Goal: Transaction & Acquisition: Download file/media

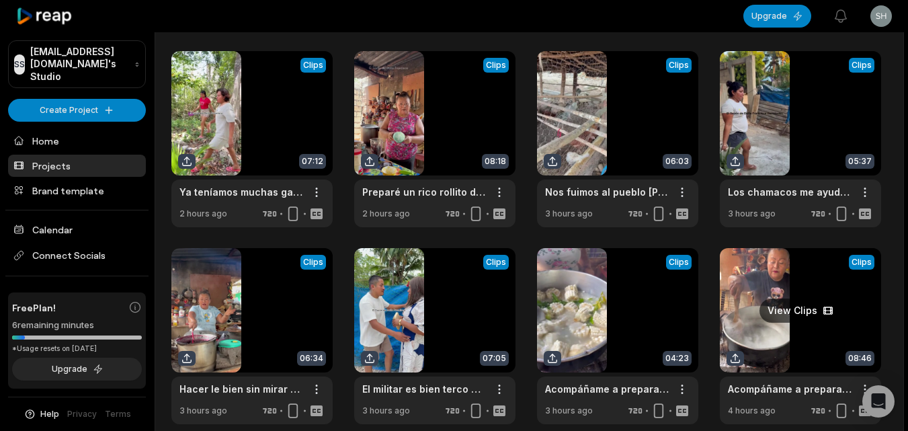
scroll to position [67, 0]
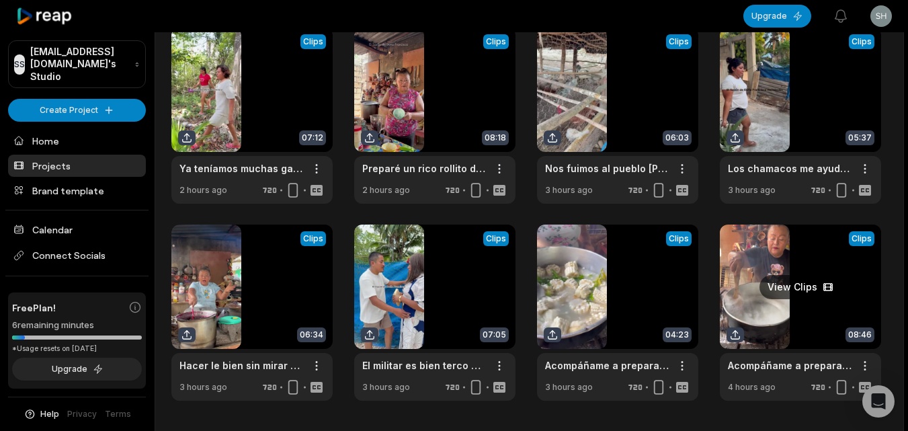
click at [746, 288] on link at bounding box center [800, 312] width 161 height 176
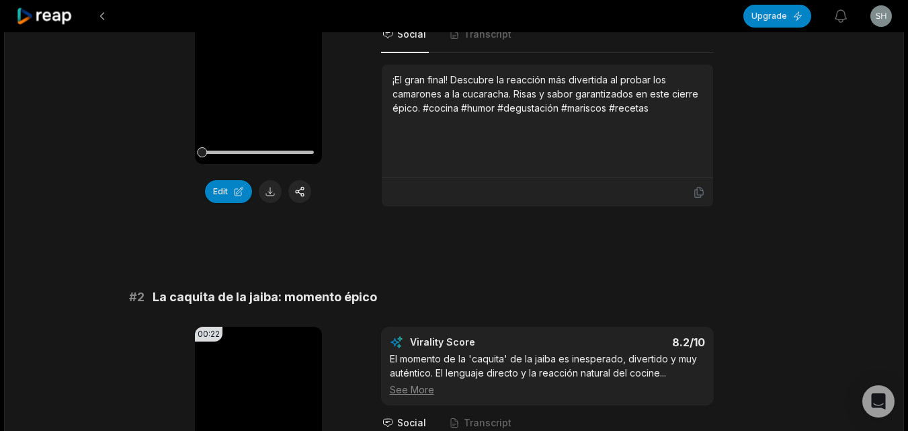
scroll to position [269, 0]
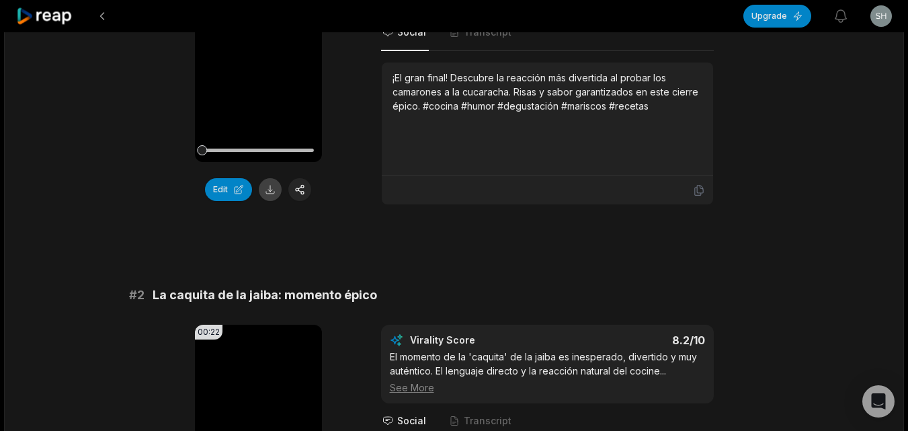
click at [269, 188] on button at bounding box center [270, 189] width 23 height 23
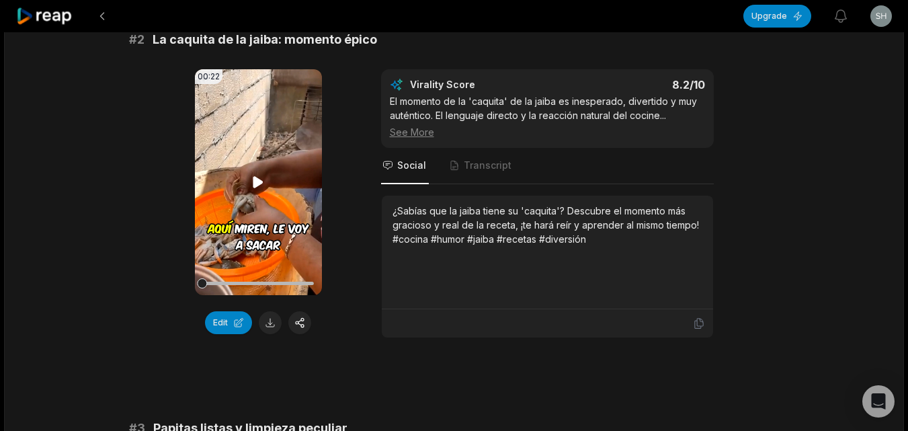
scroll to position [537, 0]
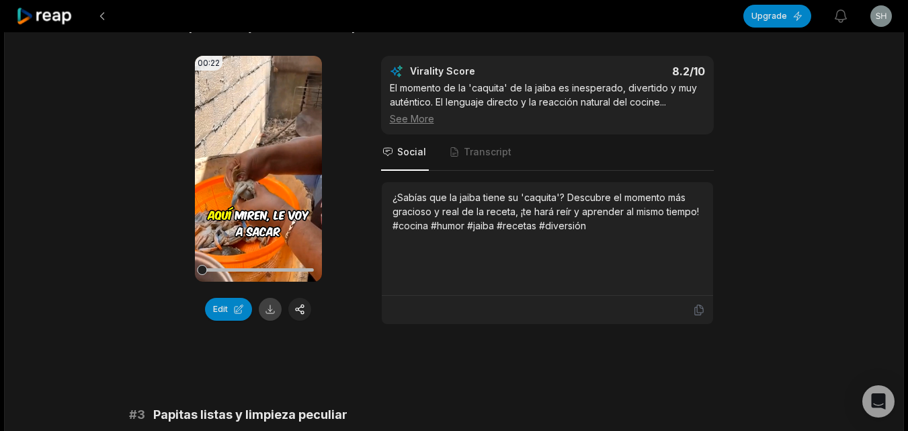
click at [265, 306] on button at bounding box center [270, 309] width 23 height 23
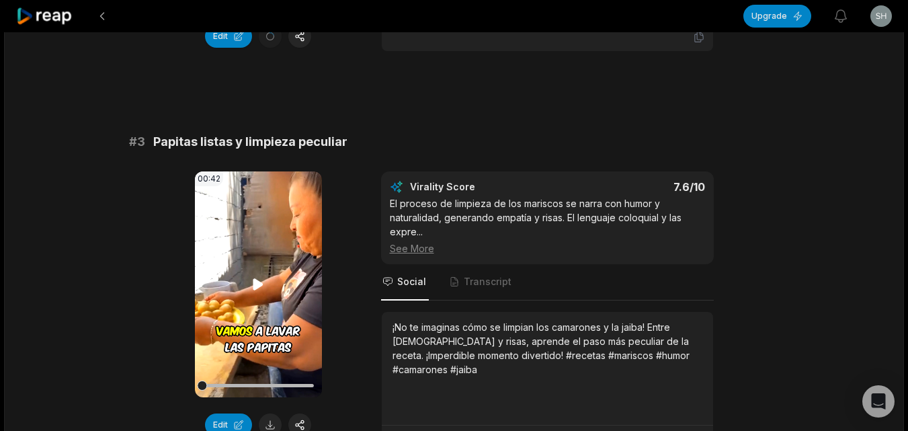
scroll to position [873, 0]
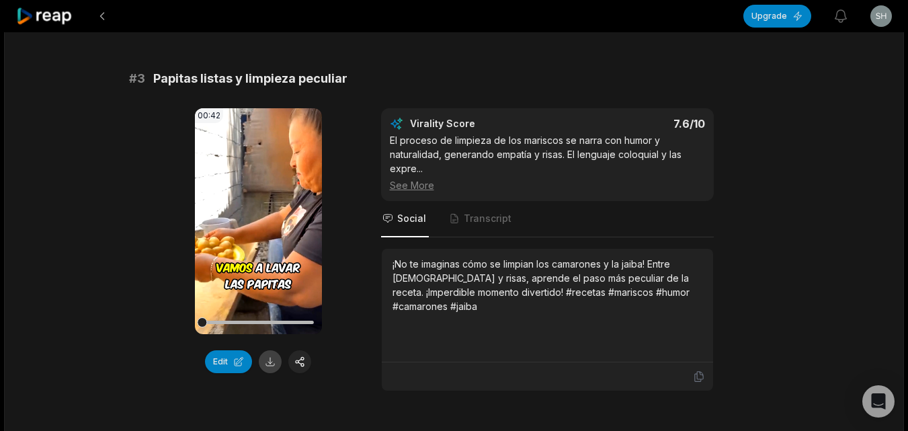
click at [265, 361] on button at bounding box center [270, 361] width 23 height 23
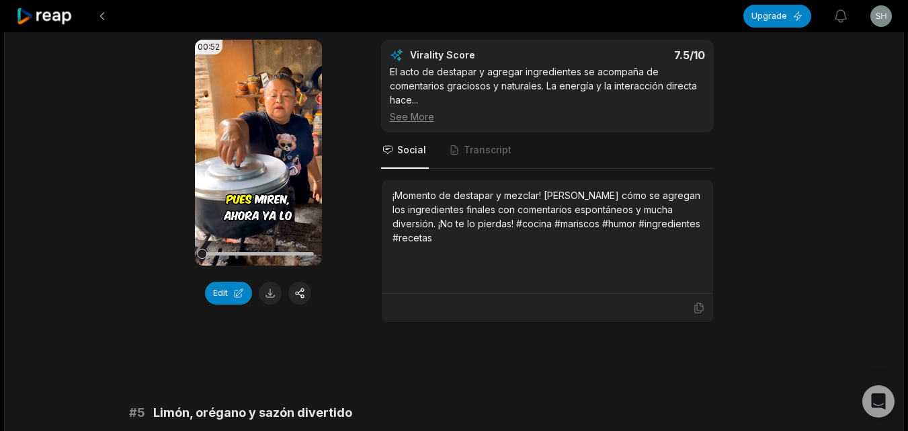
scroll to position [1344, 0]
click at [273, 301] on button at bounding box center [270, 293] width 23 height 23
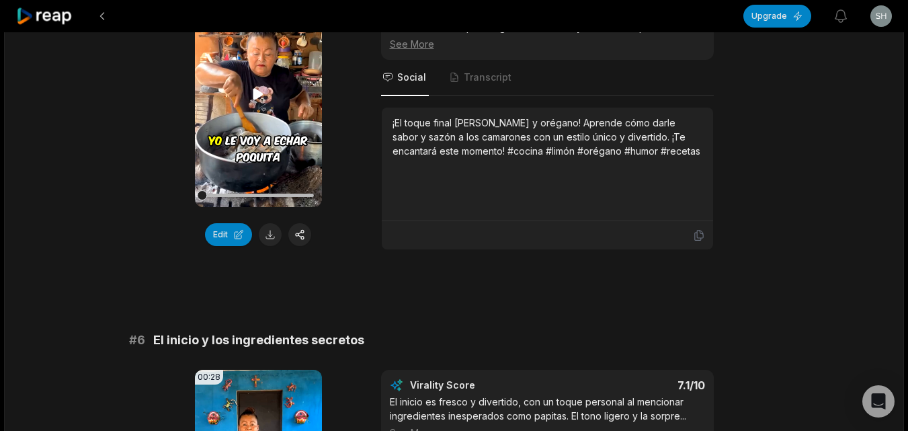
scroll to position [1814, 0]
